Goal: Transaction & Acquisition: Download file/media

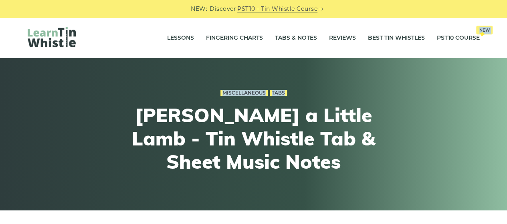
drag, startPoint x: 505, startPoint y: 40, endPoint x: 510, endPoint y: 60, distance: 19.8
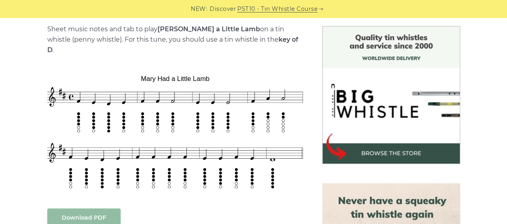
scroll to position [206, 0]
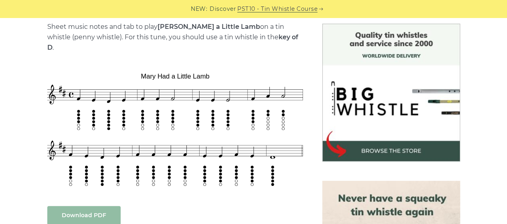
click at [94, 206] on link "Download PDF" at bounding box center [83, 215] width 73 height 19
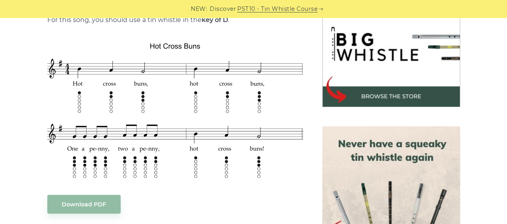
scroll to position [262, 0]
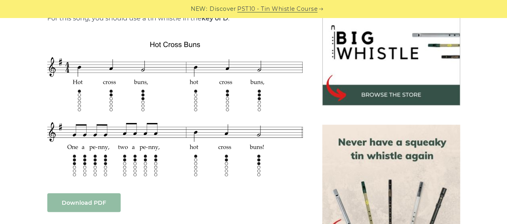
click at [88, 206] on link "Download PDF" at bounding box center [83, 202] width 73 height 19
